Goal: Task Accomplishment & Management: Manage account settings

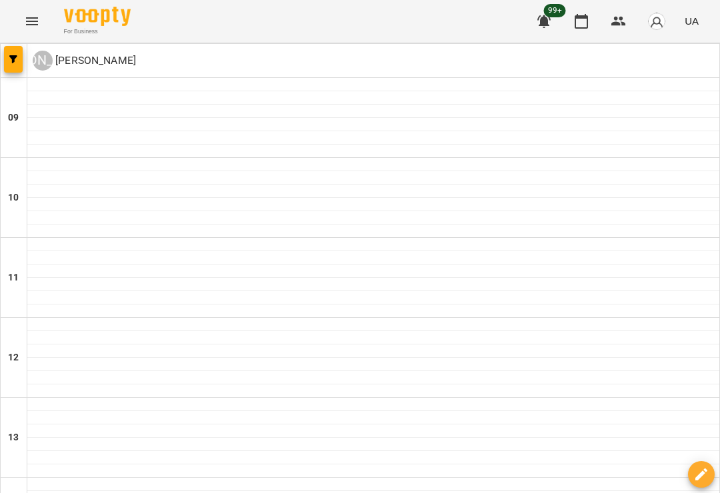
click at [34, 25] on icon "Menu" at bounding box center [32, 21] width 16 height 16
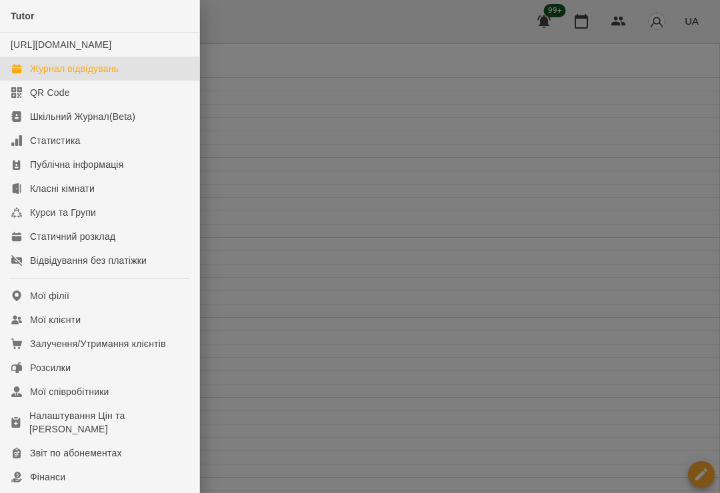
click at [86, 332] on link "Мої клієнти" at bounding box center [99, 320] width 199 height 24
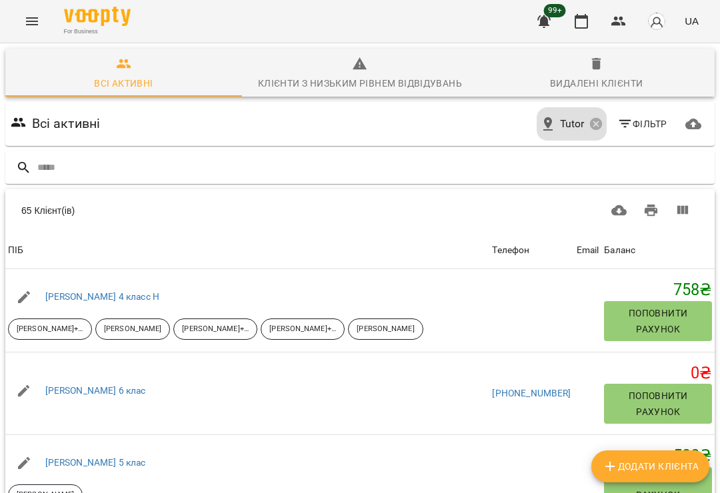
click at [119, 385] on link "[PERSON_NAME] 6 клас" at bounding box center [95, 390] width 101 height 11
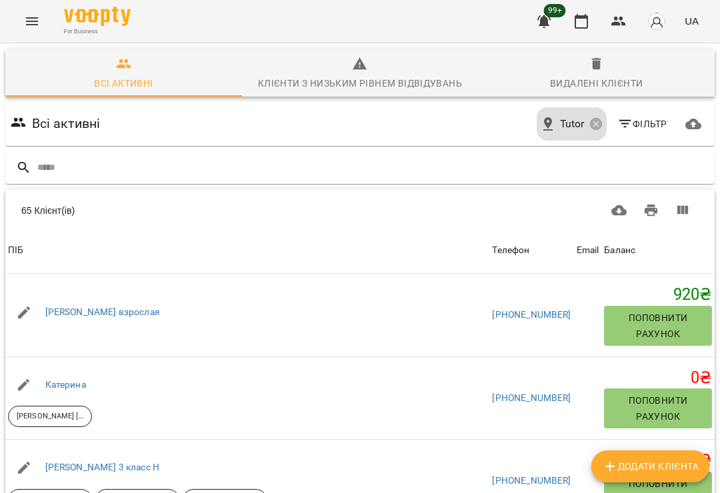
scroll to position [1572, 0]
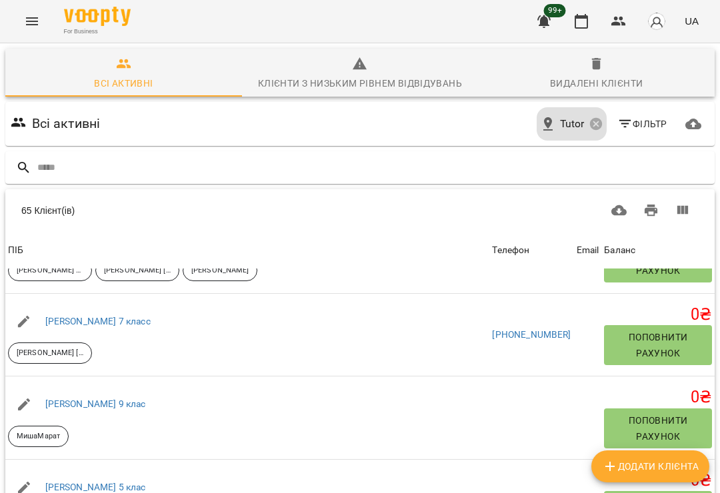
scroll to position [2219, 0]
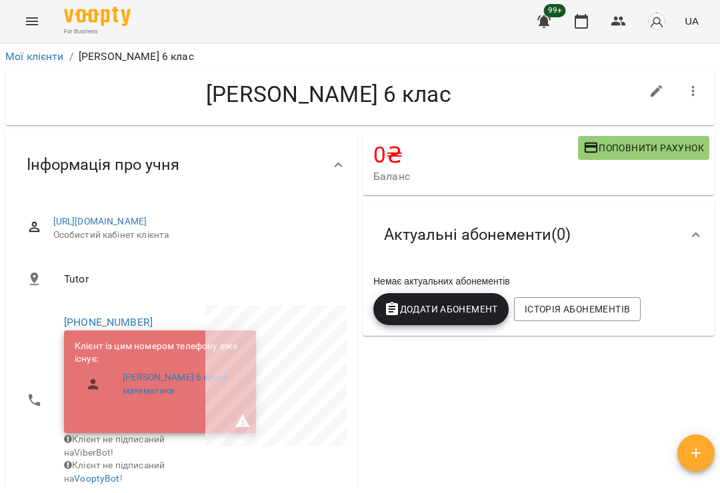
click at [157, 392] on link "[PERSON_NAME] 6 класс математика" at bounding box center [179, 384] width 112 height 26
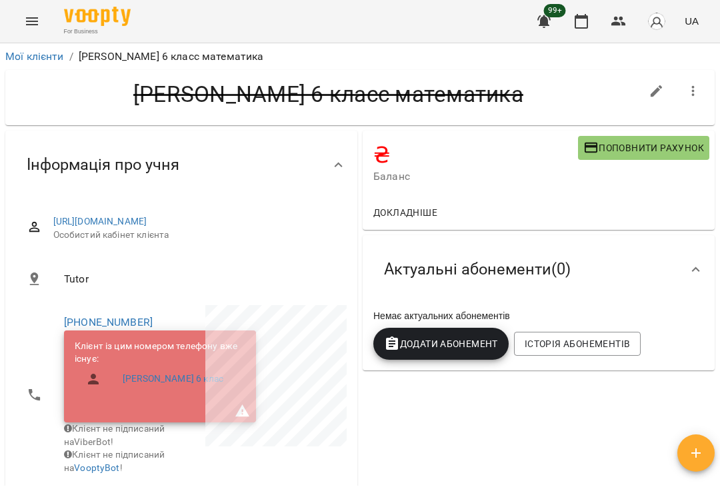
click at [701, 93] on button "button" at bounding box center [693, 91] width 32 height 32
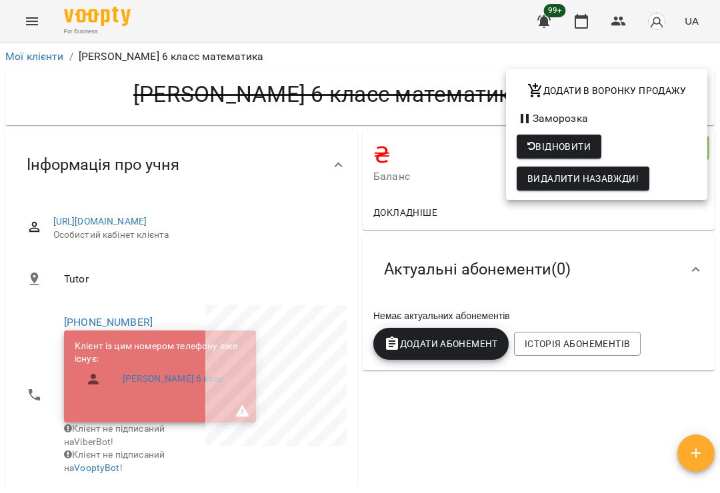
click at [621, 182] on span "Видалити назавжди!" at bounding box center [582, 179] width 111 height 16
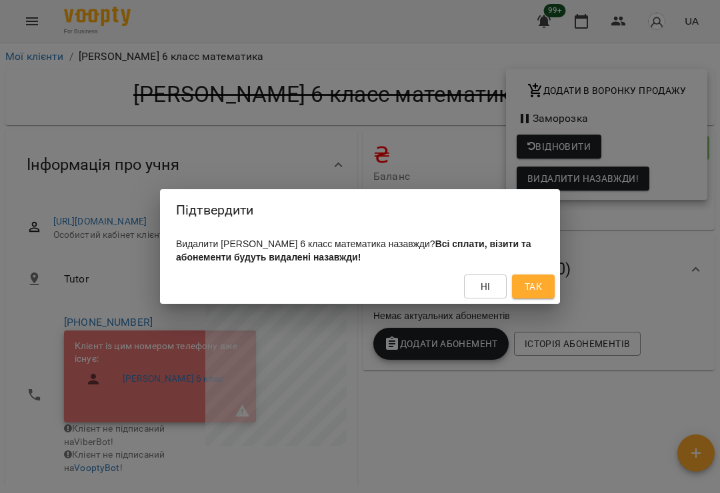
click at [542, 283] on span "Так" at bounding box center [532, 287] width 21 height 16
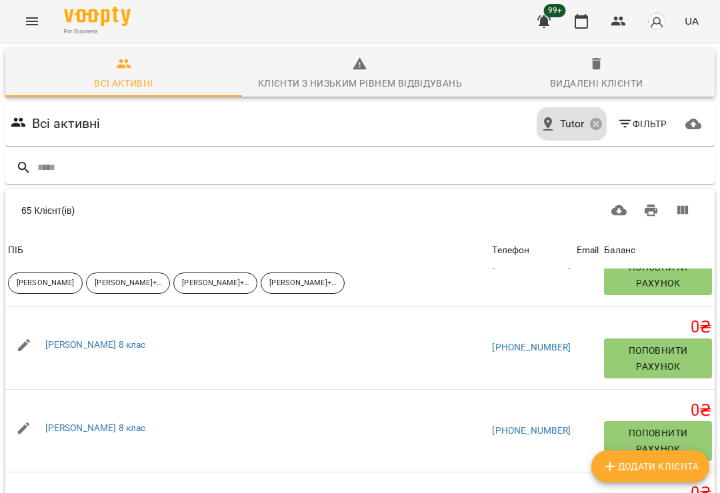
scroll to position [133, 0]
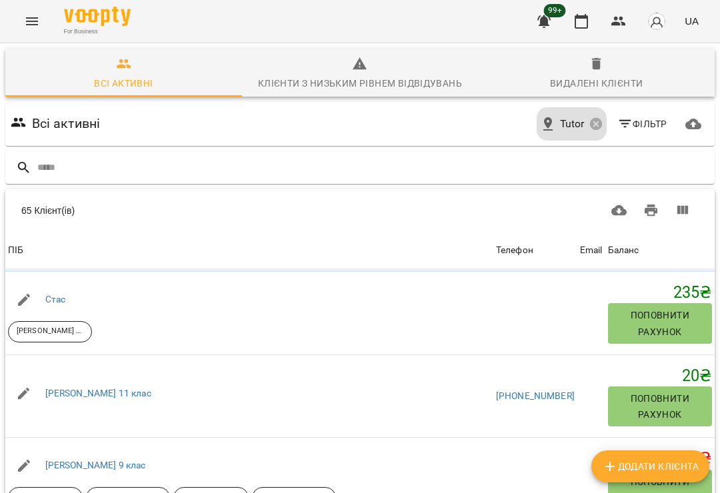
scroll to position [153, 0]
